Goal: Navigation & Orientation: Find specific page/section

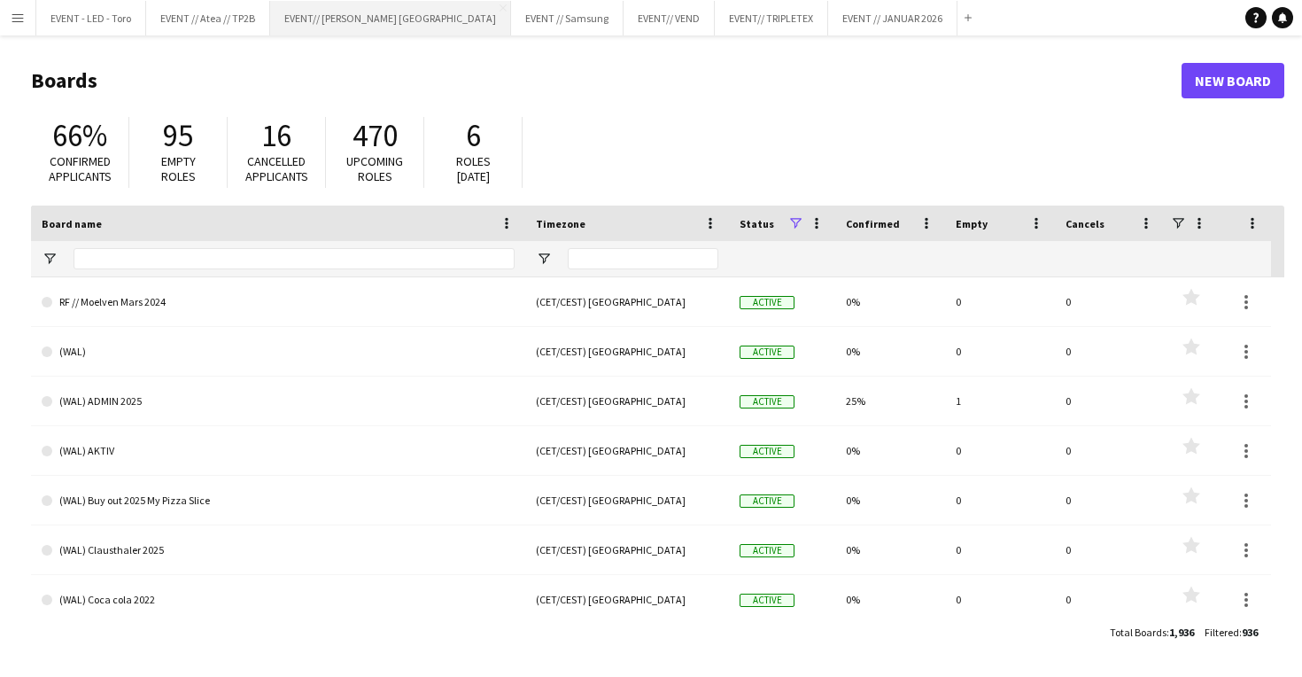
click at [346, 29] on button "EVENT// SIRK NORGE Close" at bounding box center [390, 18] width 241 height 35
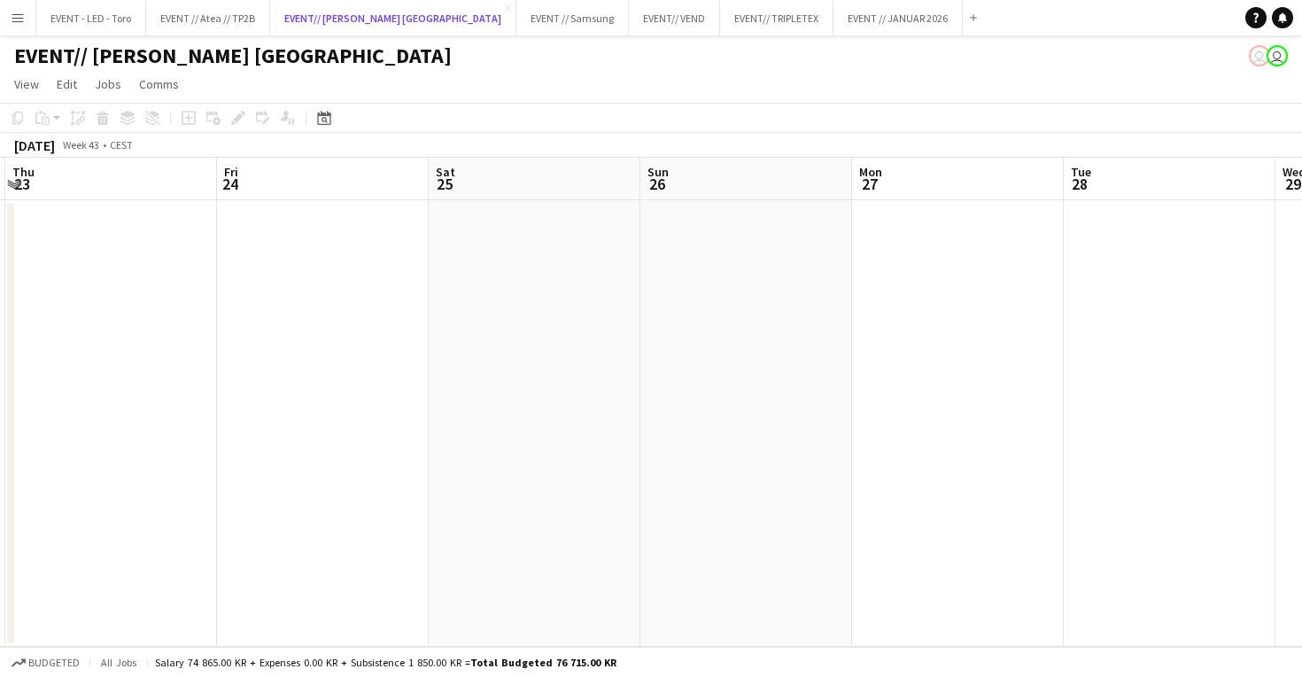
scroll to position [0, 412]
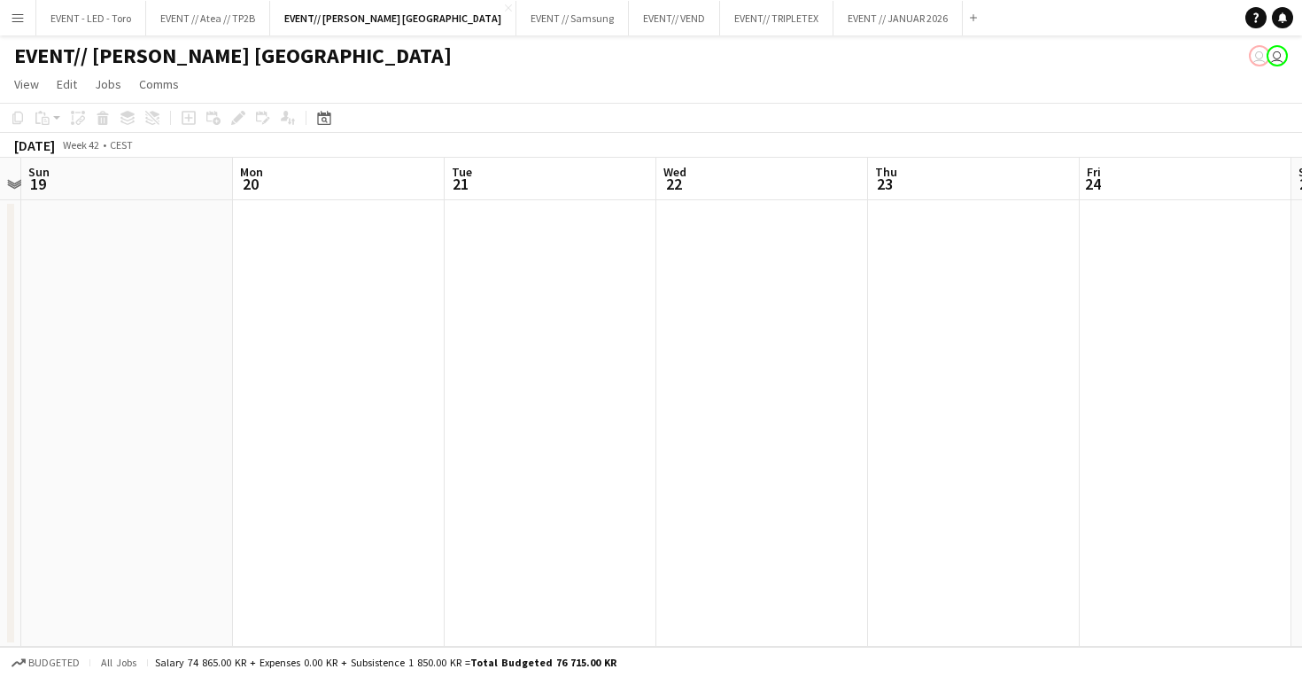
scroll to position [0, 634]
click at [311, 26] on button "EVENT// SIRK NORGE Close" at bounding box center [393, 18] width 246 height 35
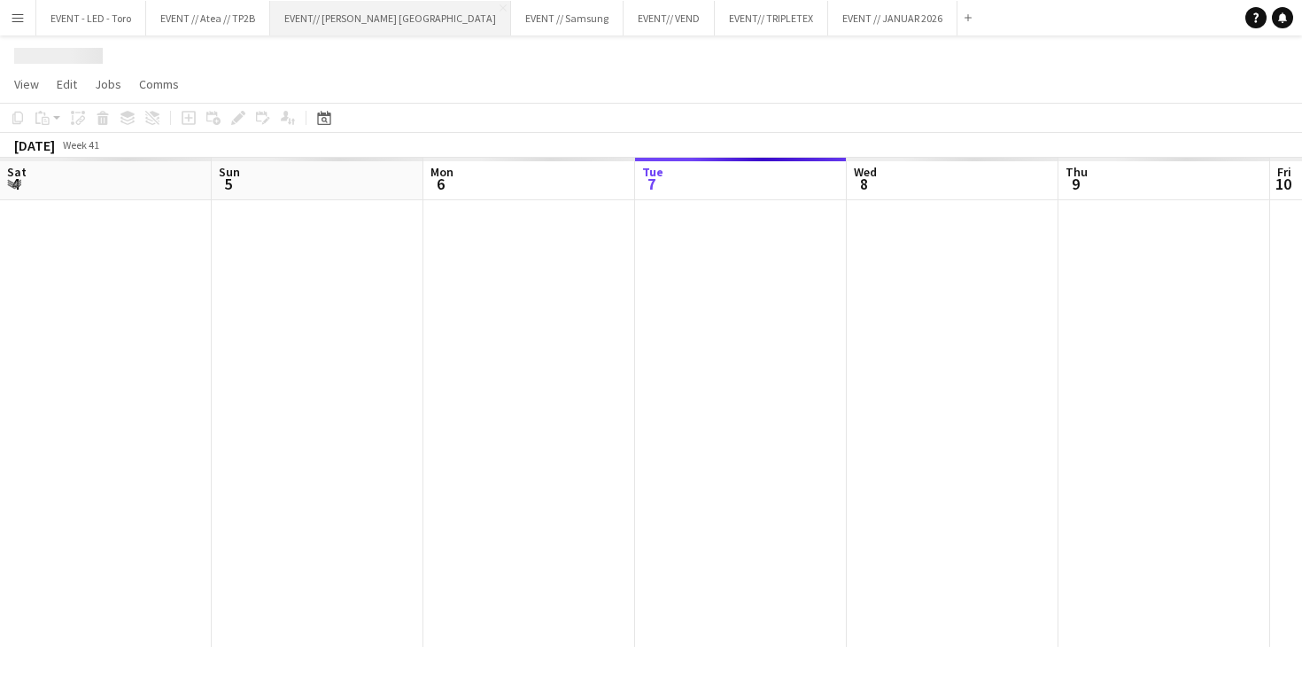
scroll to position [0, 423]
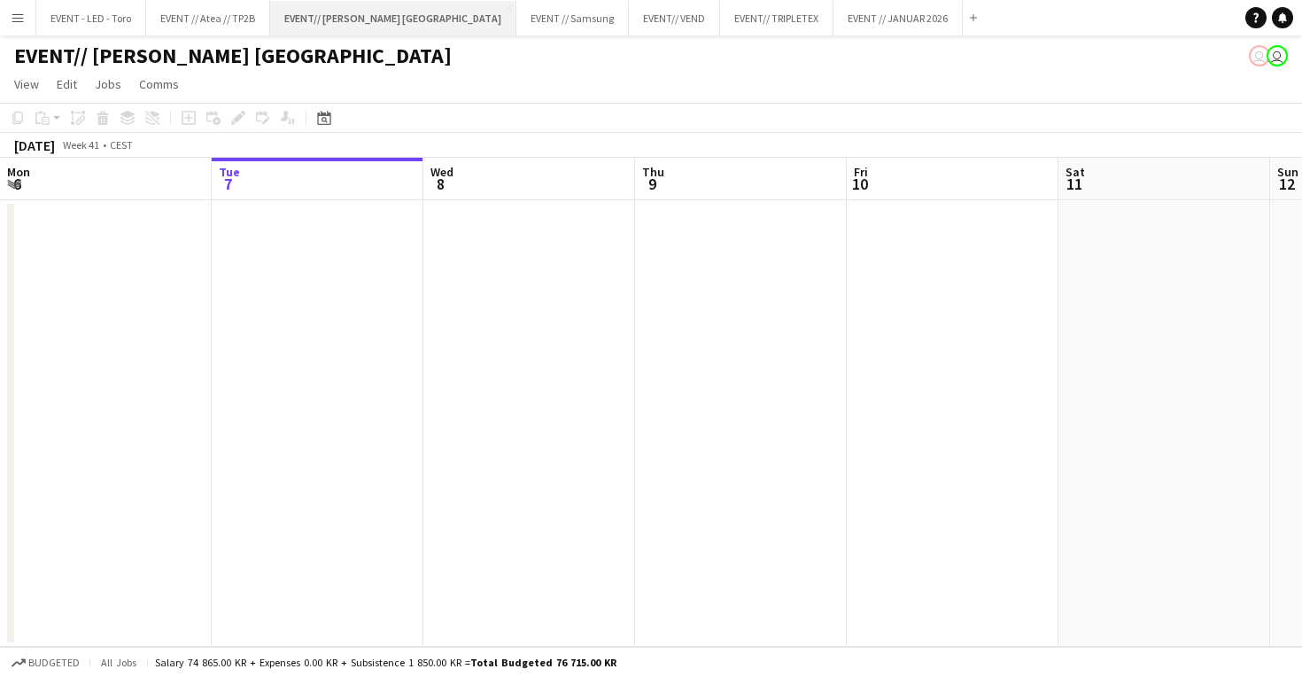
click at [321, 27] on button "EVENT// SIRK NORGE Close" at bounding box center [393, 18] width 246 height 35
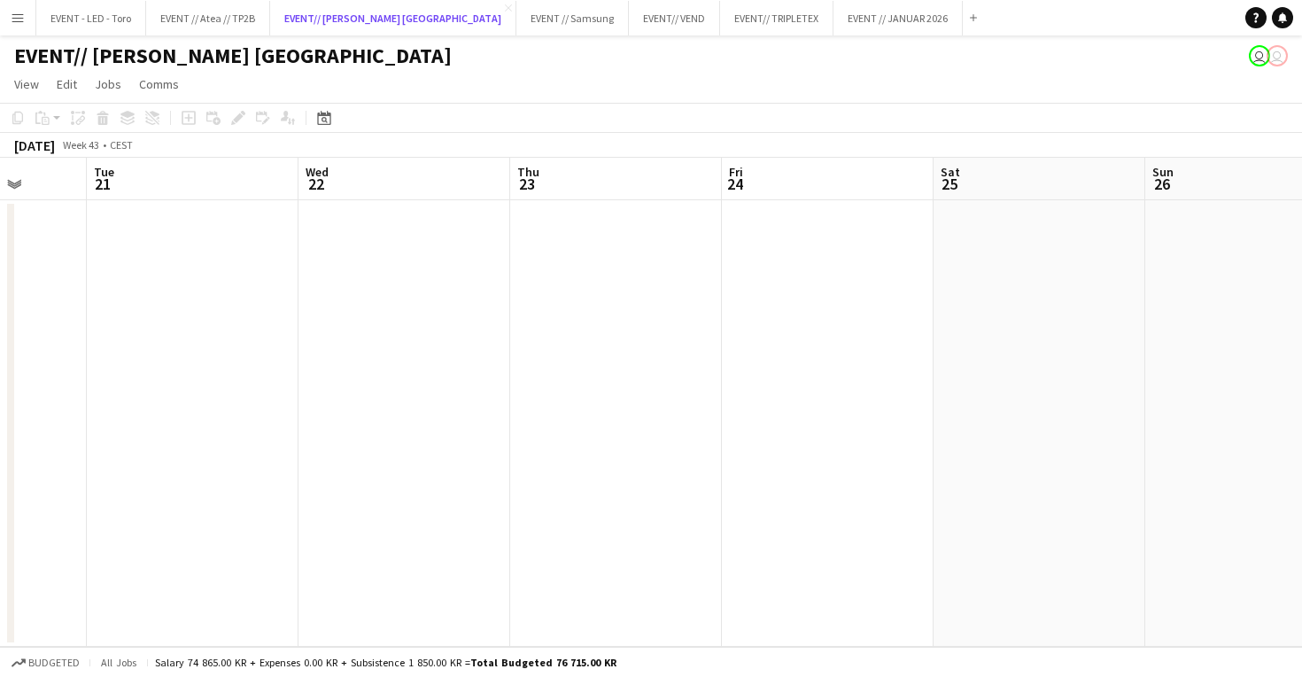
scroll to position [0, 673]
